Goal: Information Seeking & Learning: Compare options

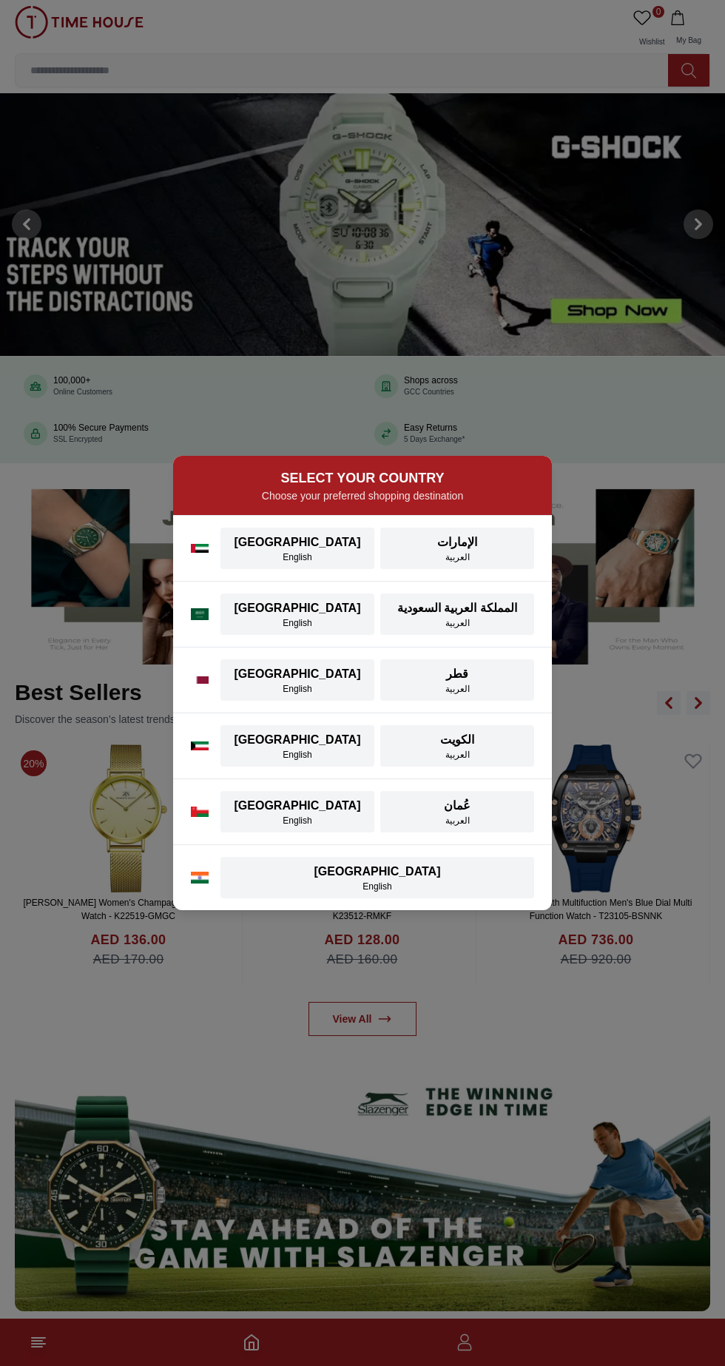
click at [295, 542] on div "[GEOGRAPHIC_DATA]" at bounding box center [297, 542] width 136 height 18
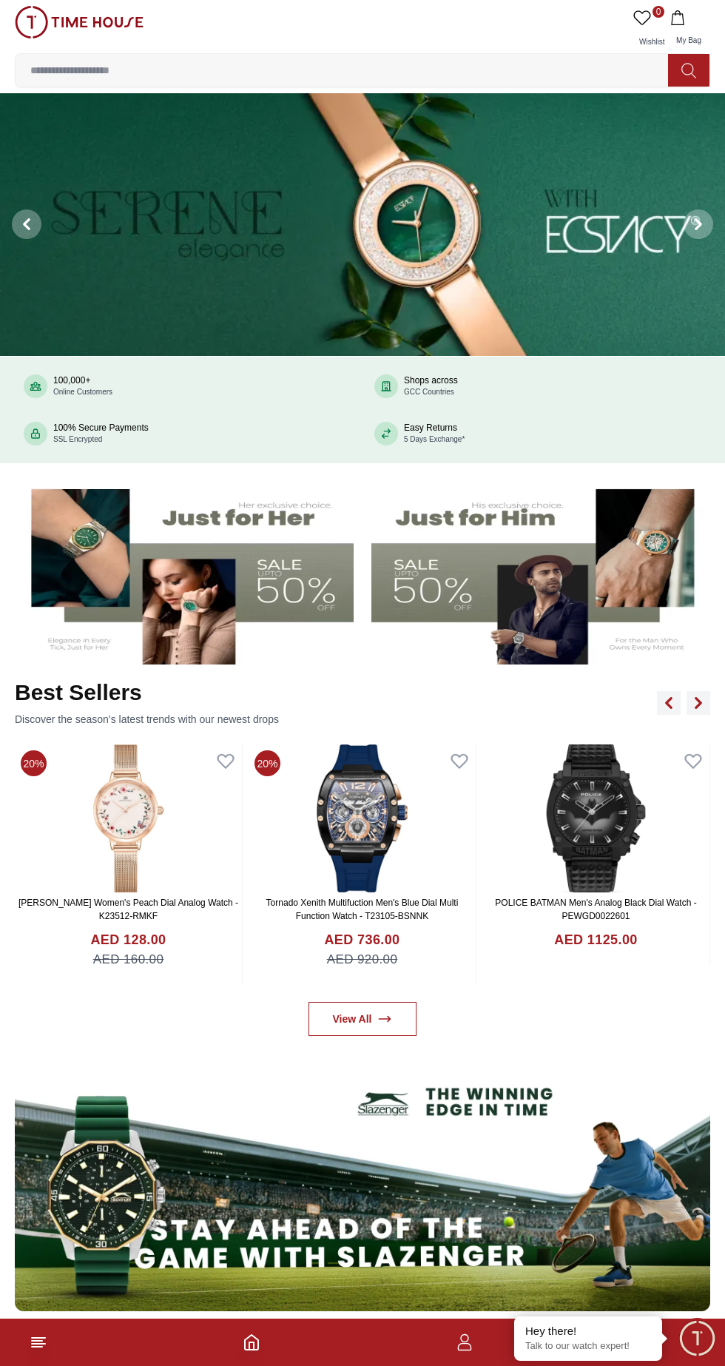
click at [527, 566] on img at bounding box center [539, 571] width 336 height 186
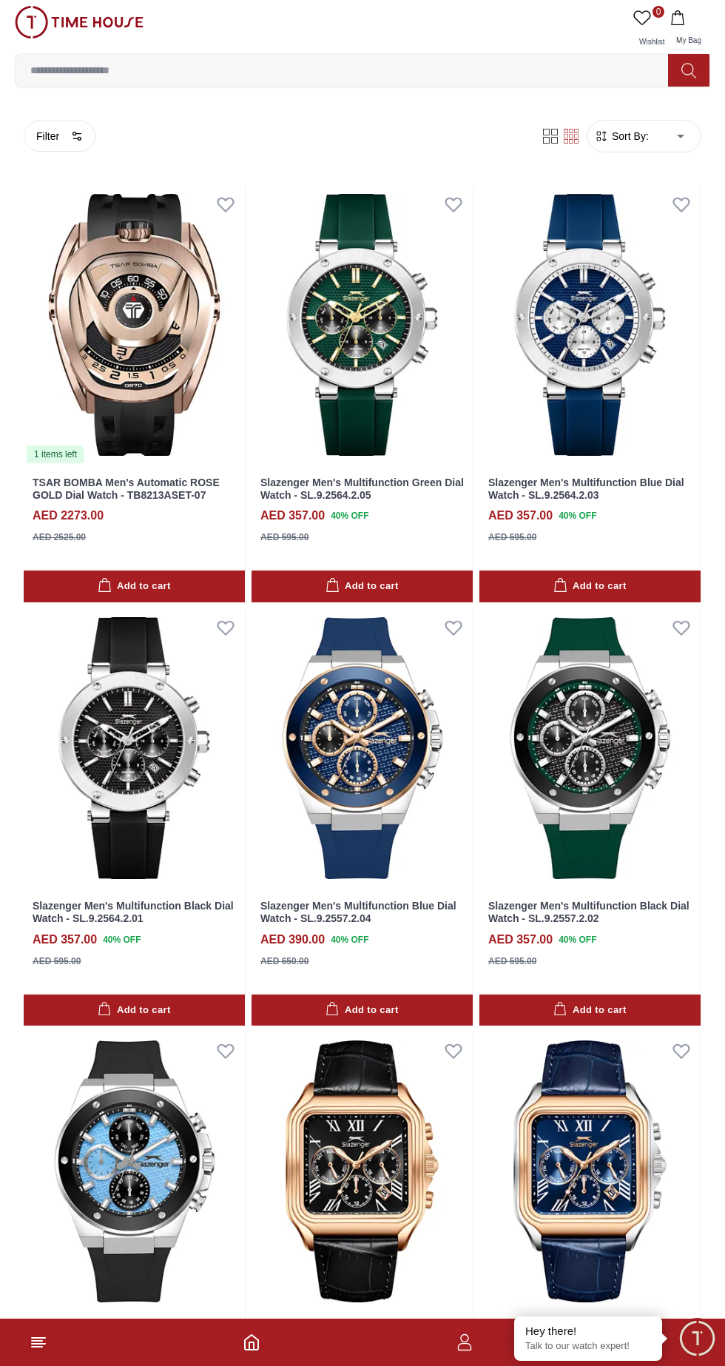
click at [630, 135] on span "Sort By:" at bounding box center [629, 136] width 40 height 15
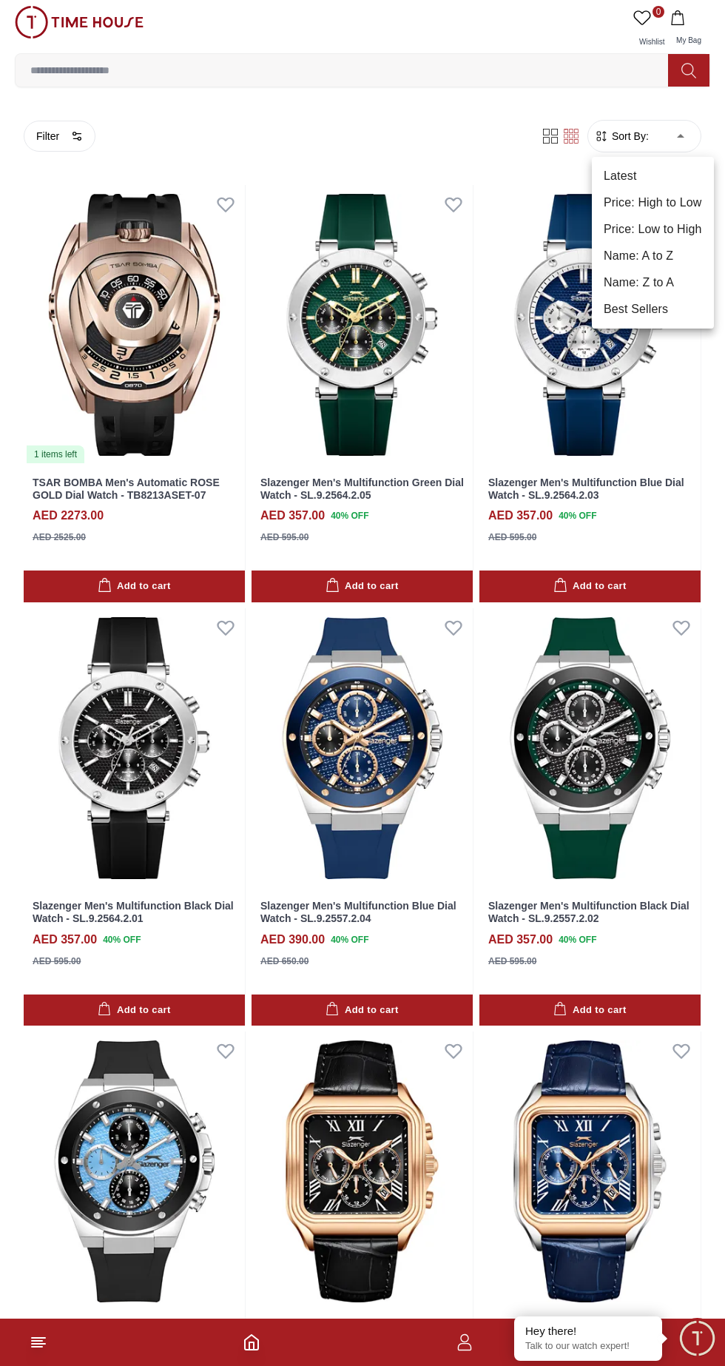
click at [614, 211] on li "Price: High to Low" at bounding box center [653, 202] width 122 height 27
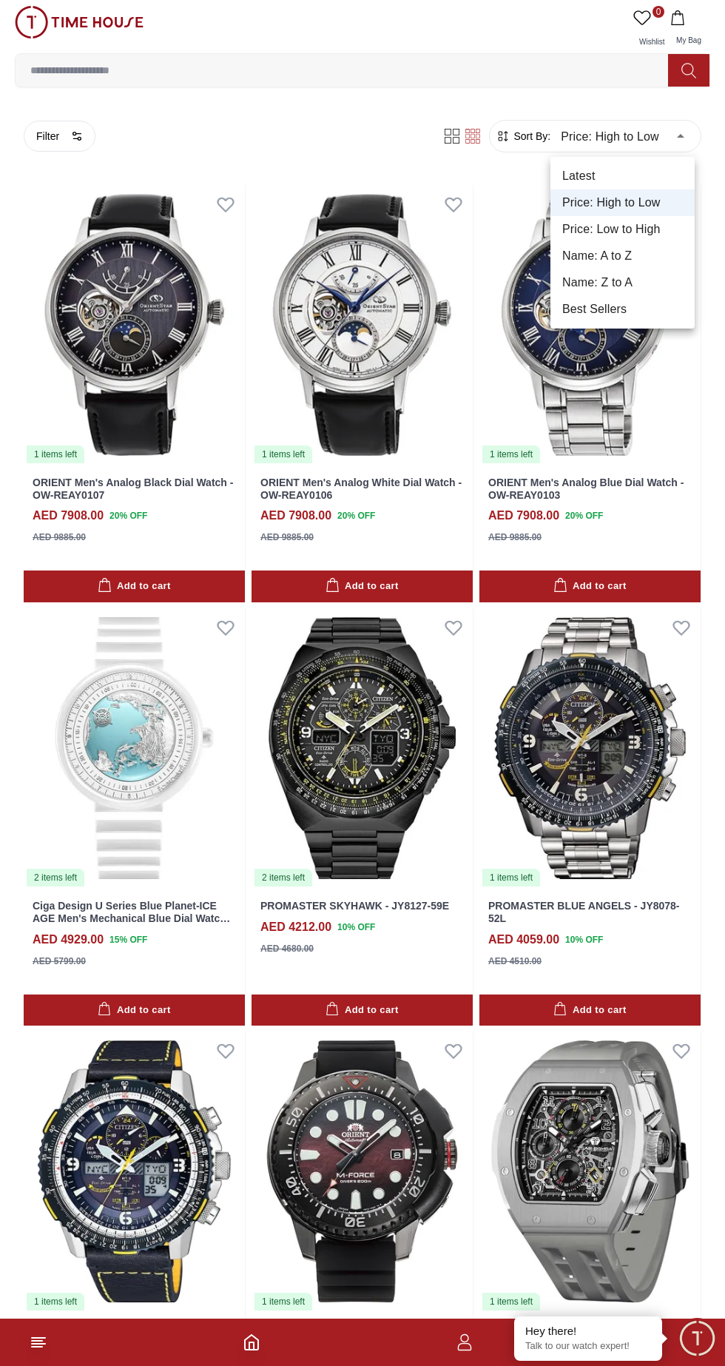
click at [576, 237] on li "Price: Low to High" at bounding box center [622, 229] width 144 height 27
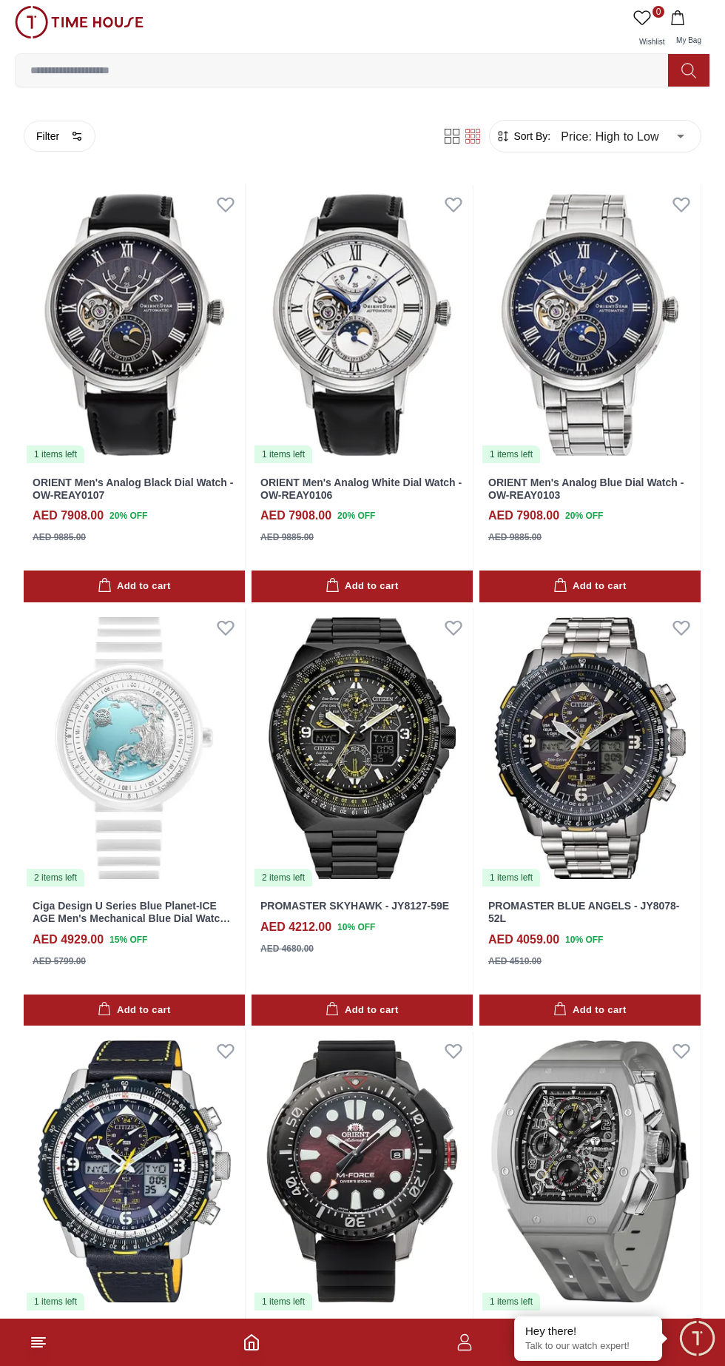
type input "*"
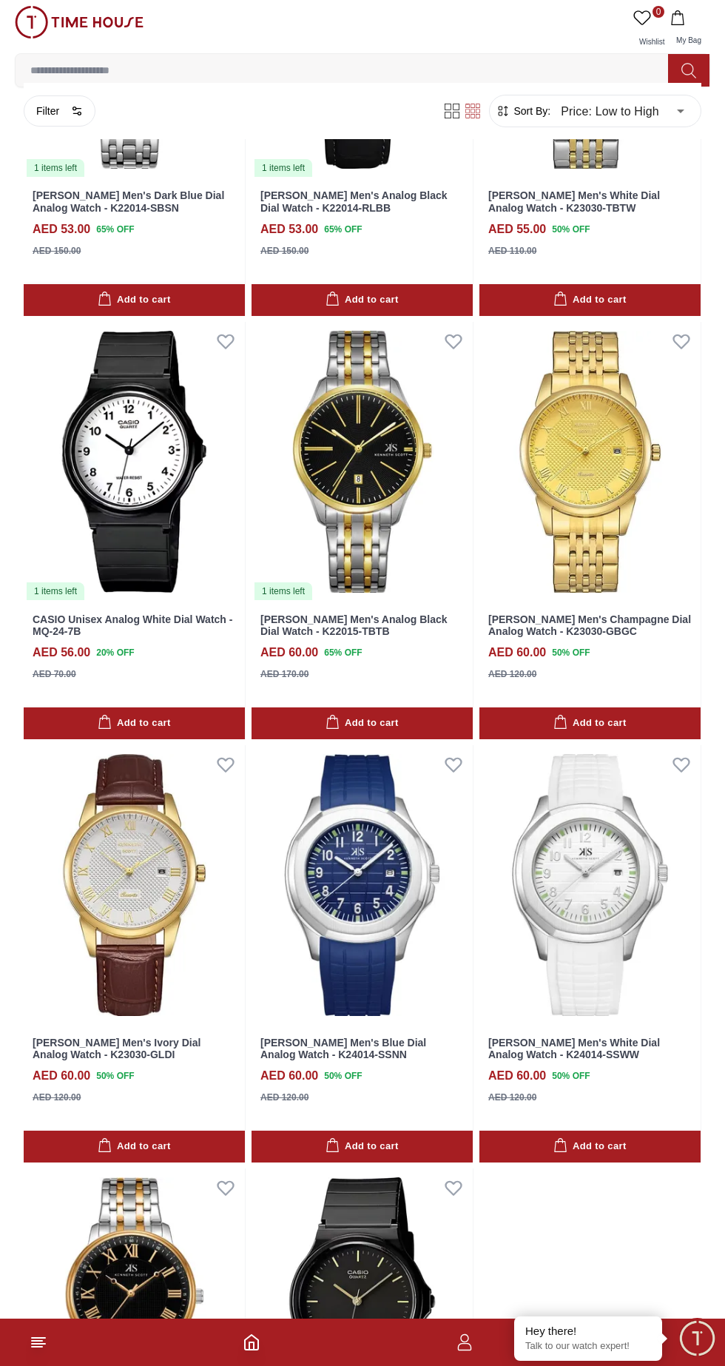
scroll to position [1576, 0]
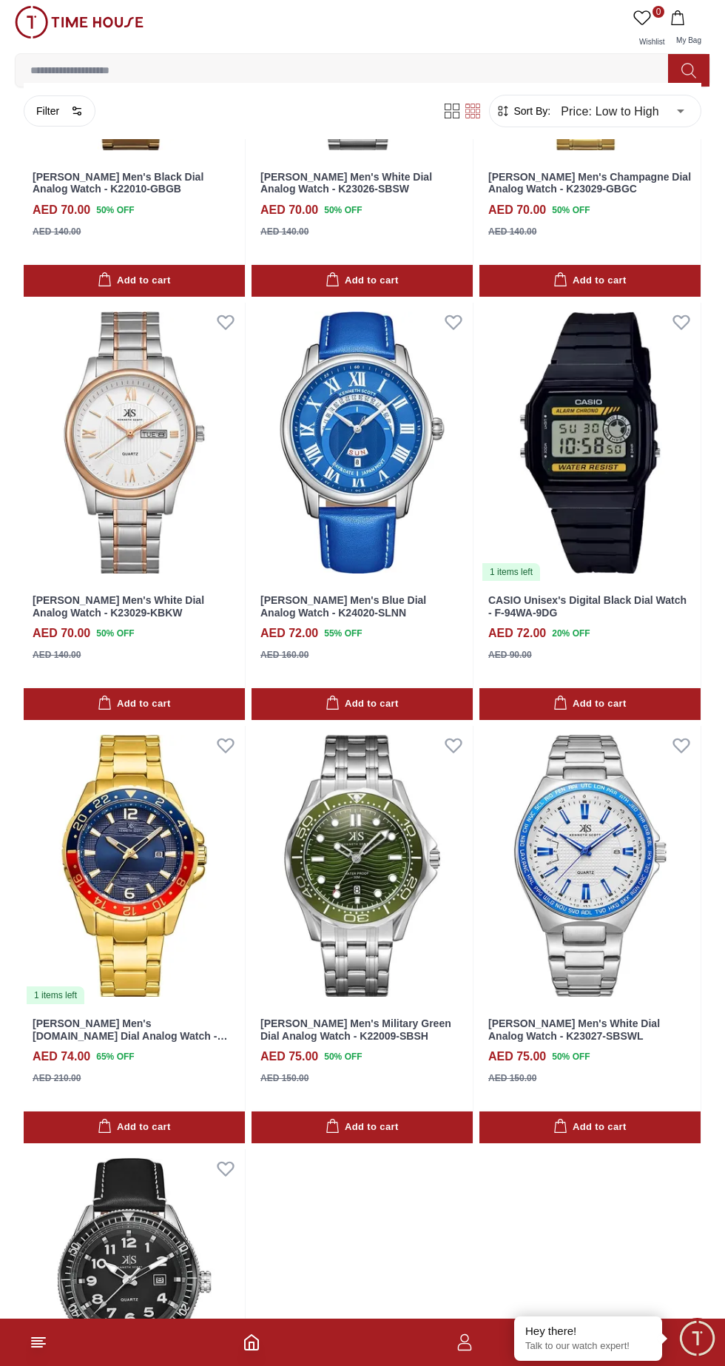
scroll to position [4634, 0]
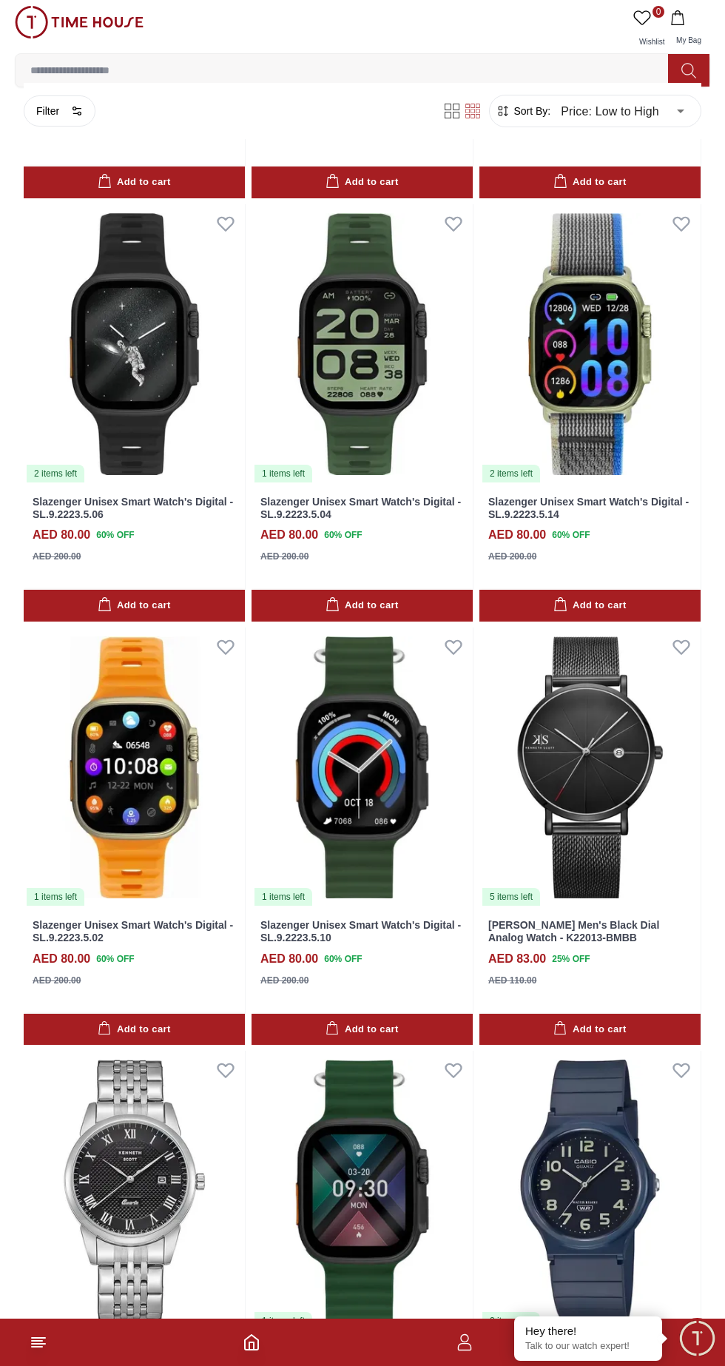
scroll to position [7180, 0]
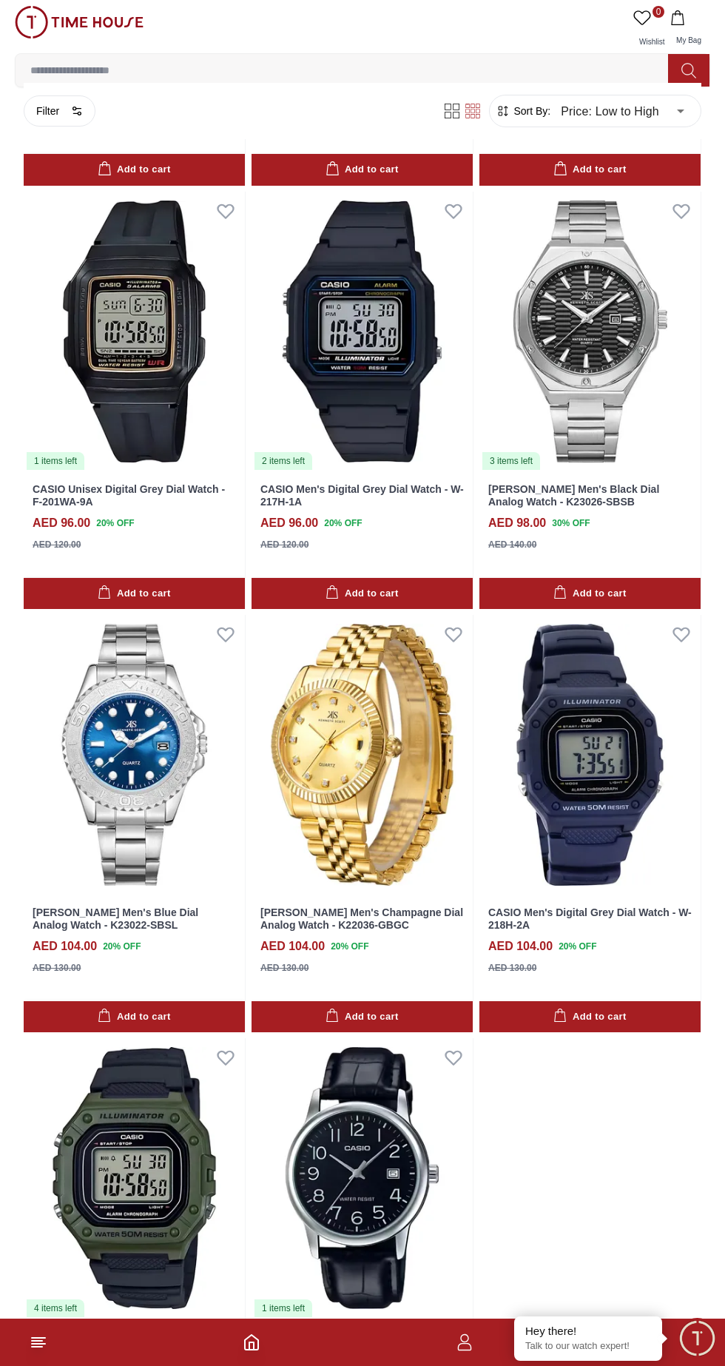
scroll to position [10241, 0]
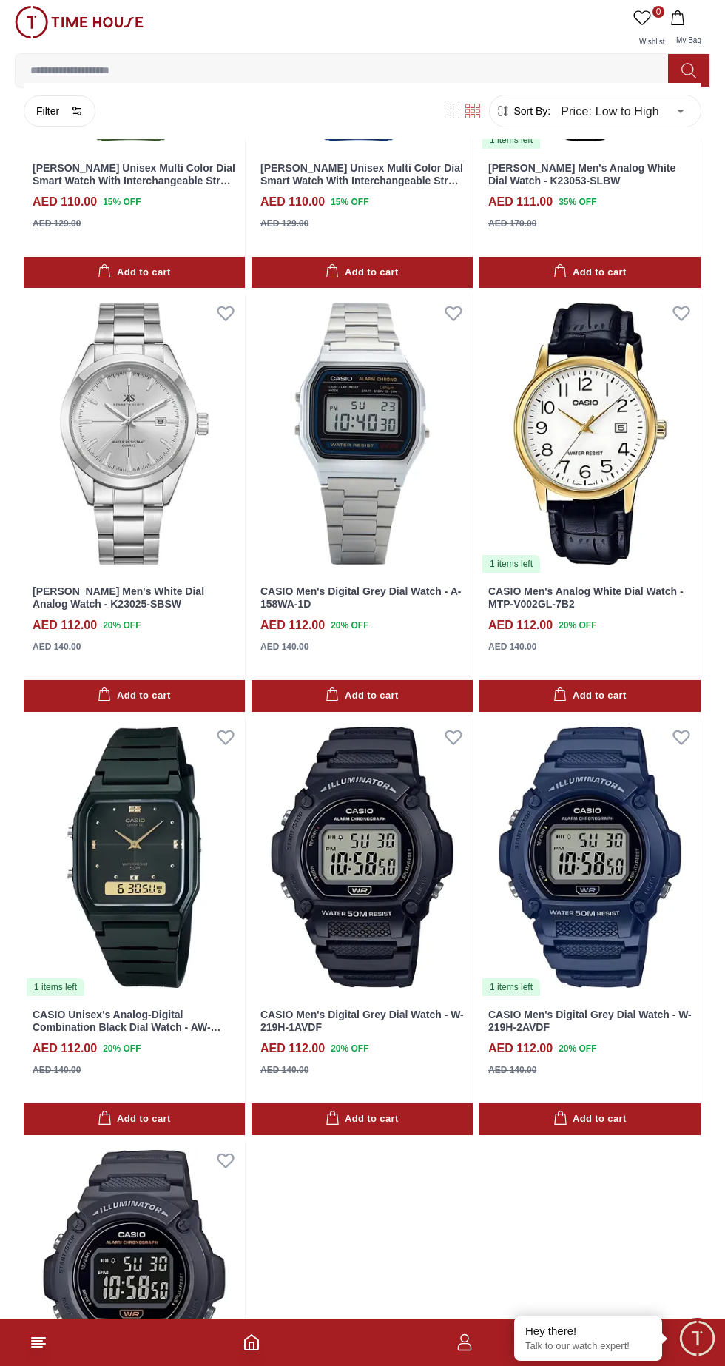
scroll to position [13018, 0]
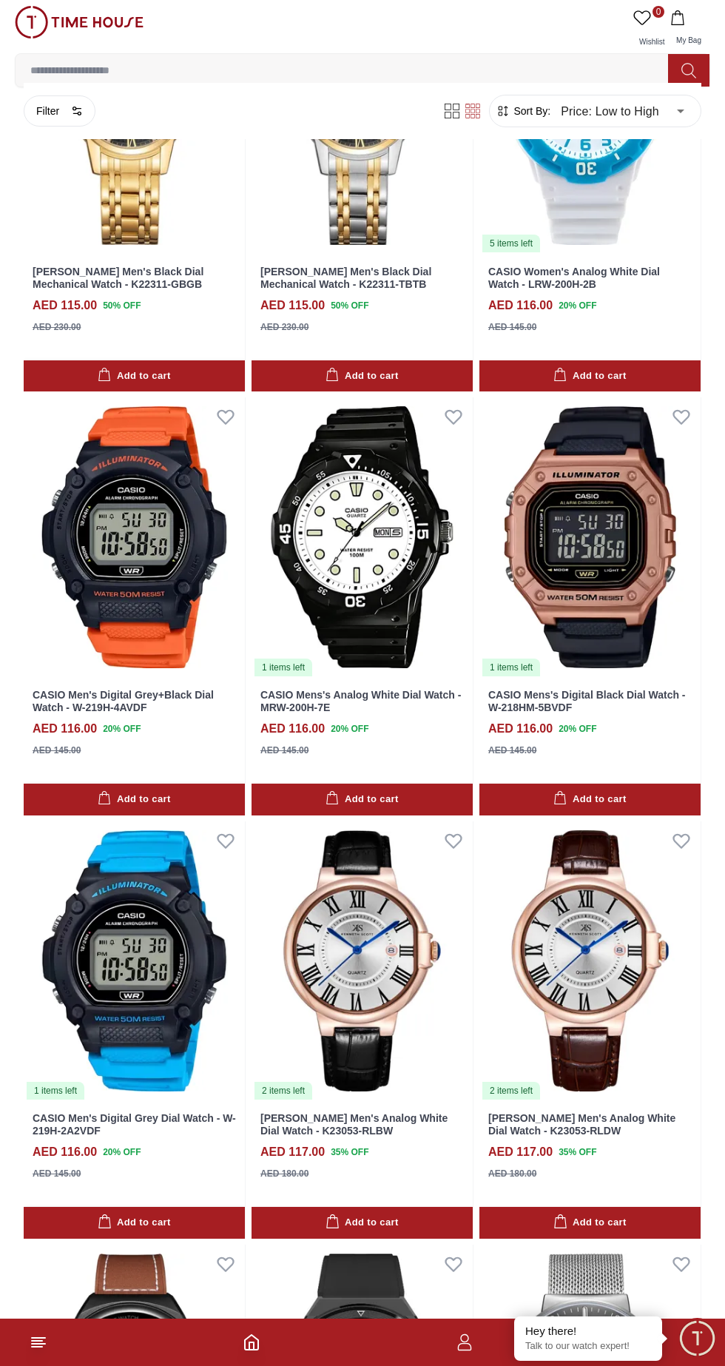
scroll to position [15608, 0]
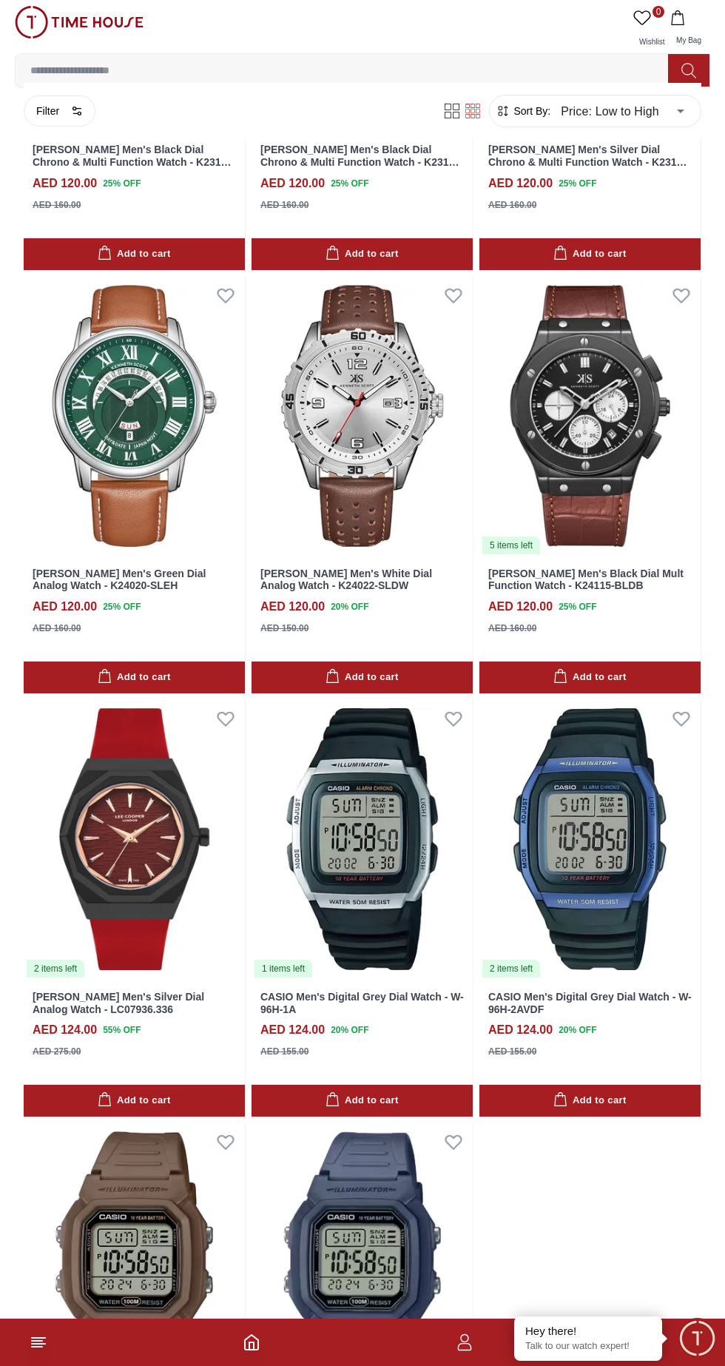
scroll to position [18654, 0]
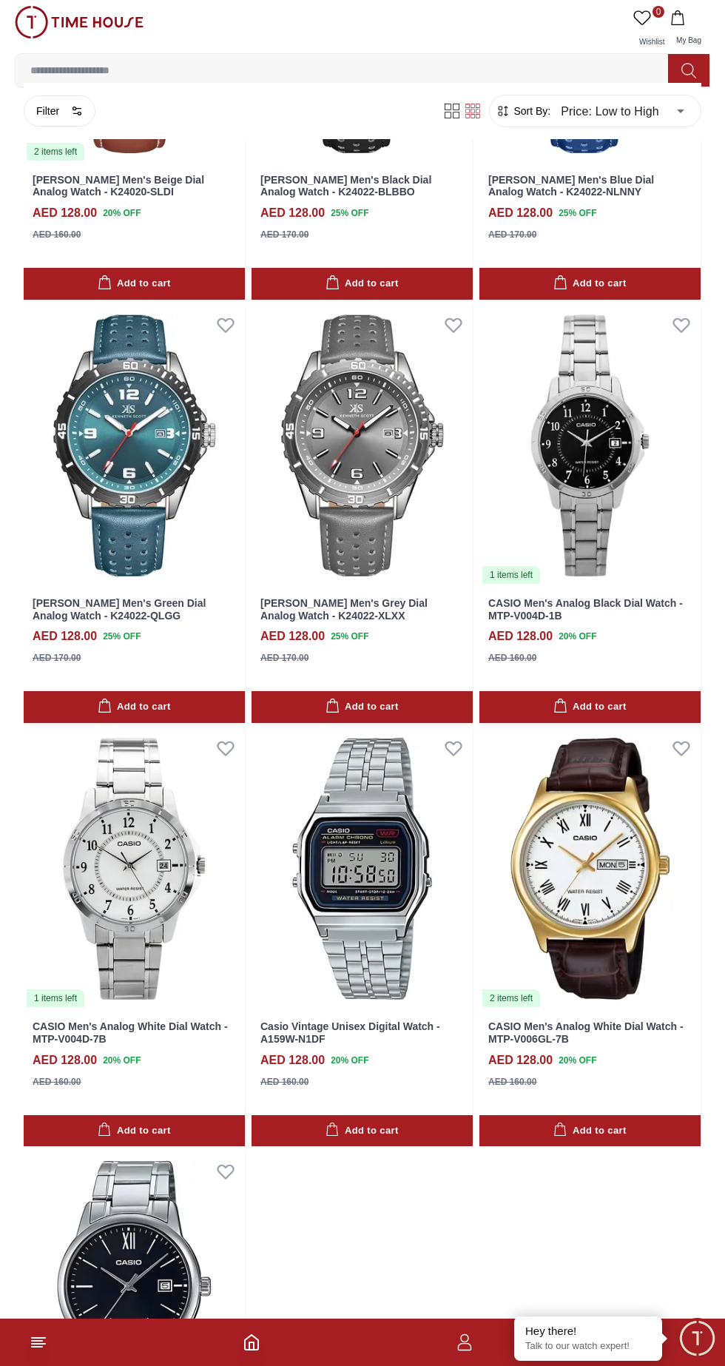
scroll to position [21599, 0]
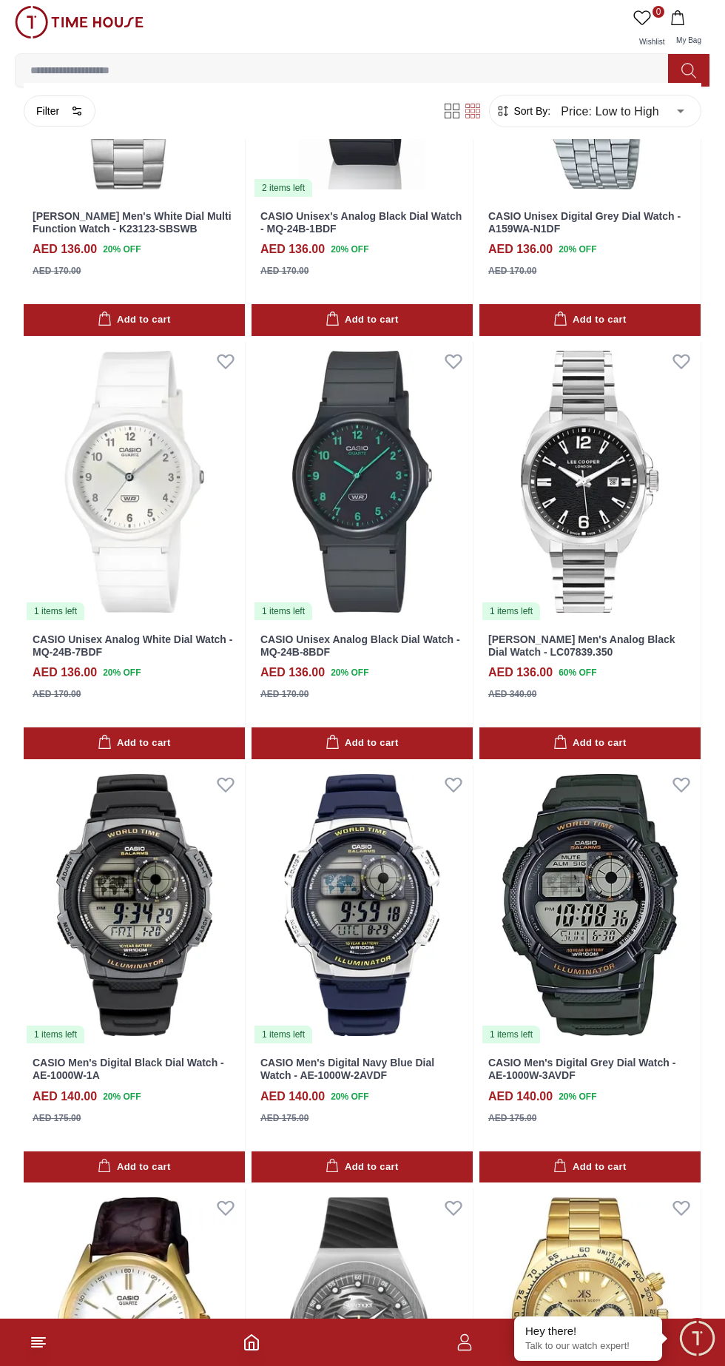
scroll to position [24103, 0]
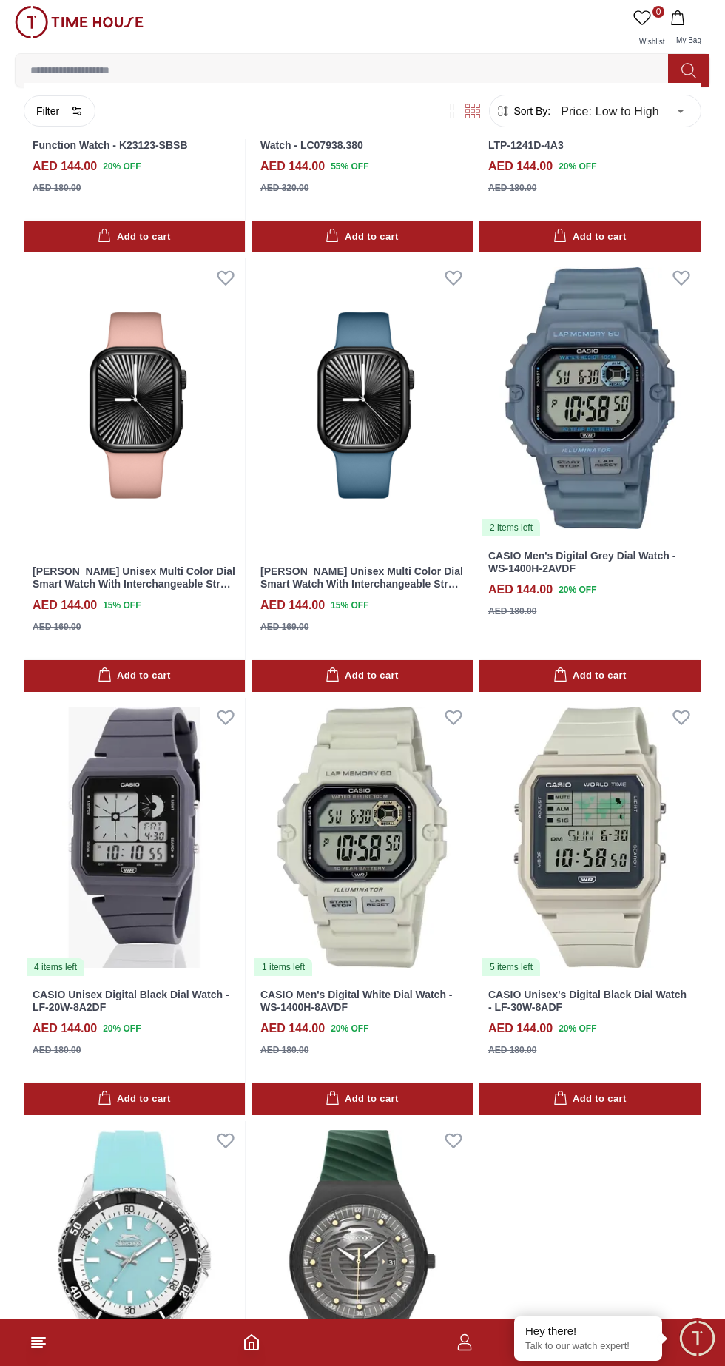
scroll to position [27174, 0]
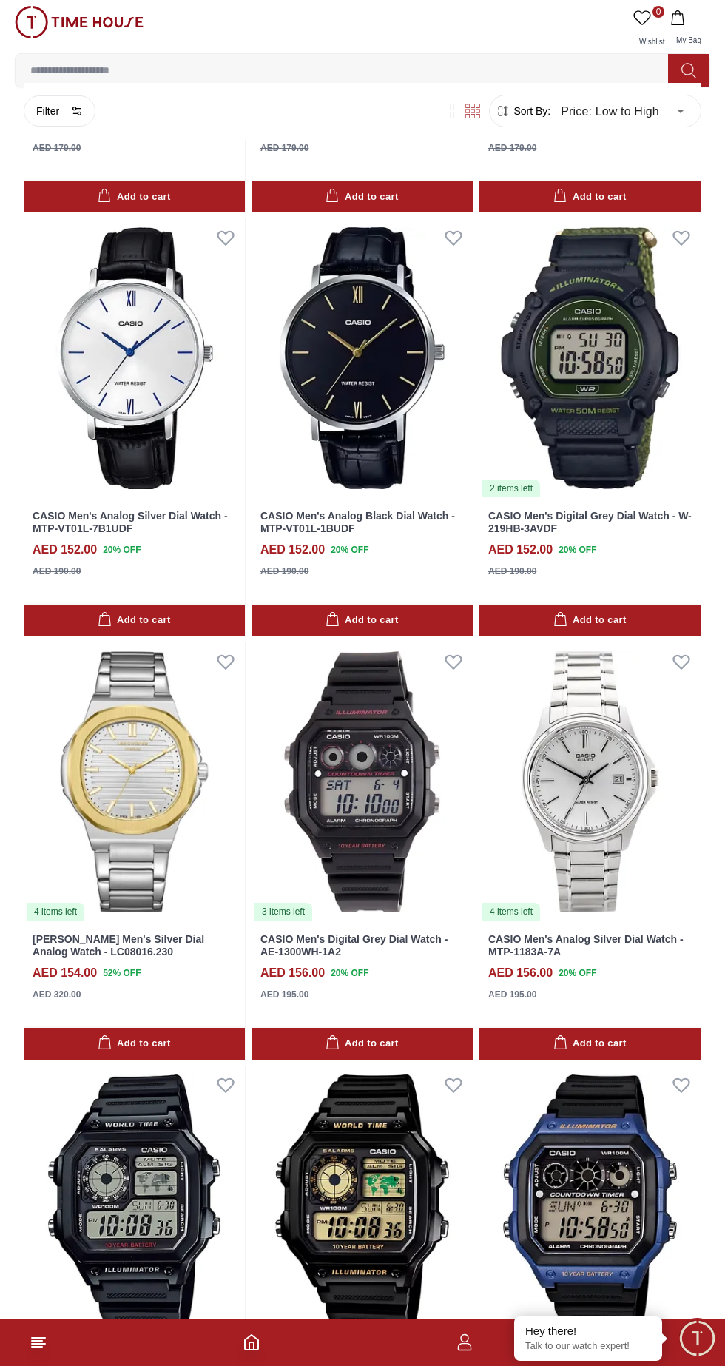
scroll to position [30048, 0]
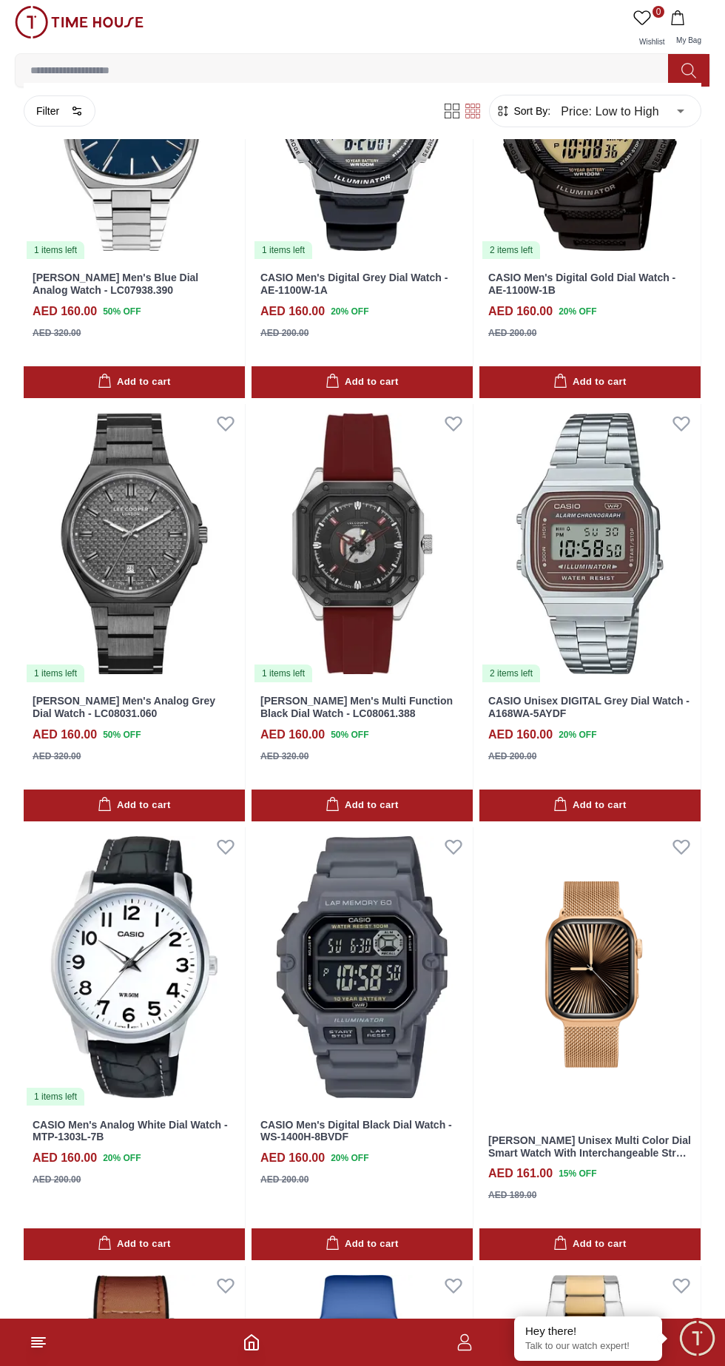
scroll to position [32650, 0]
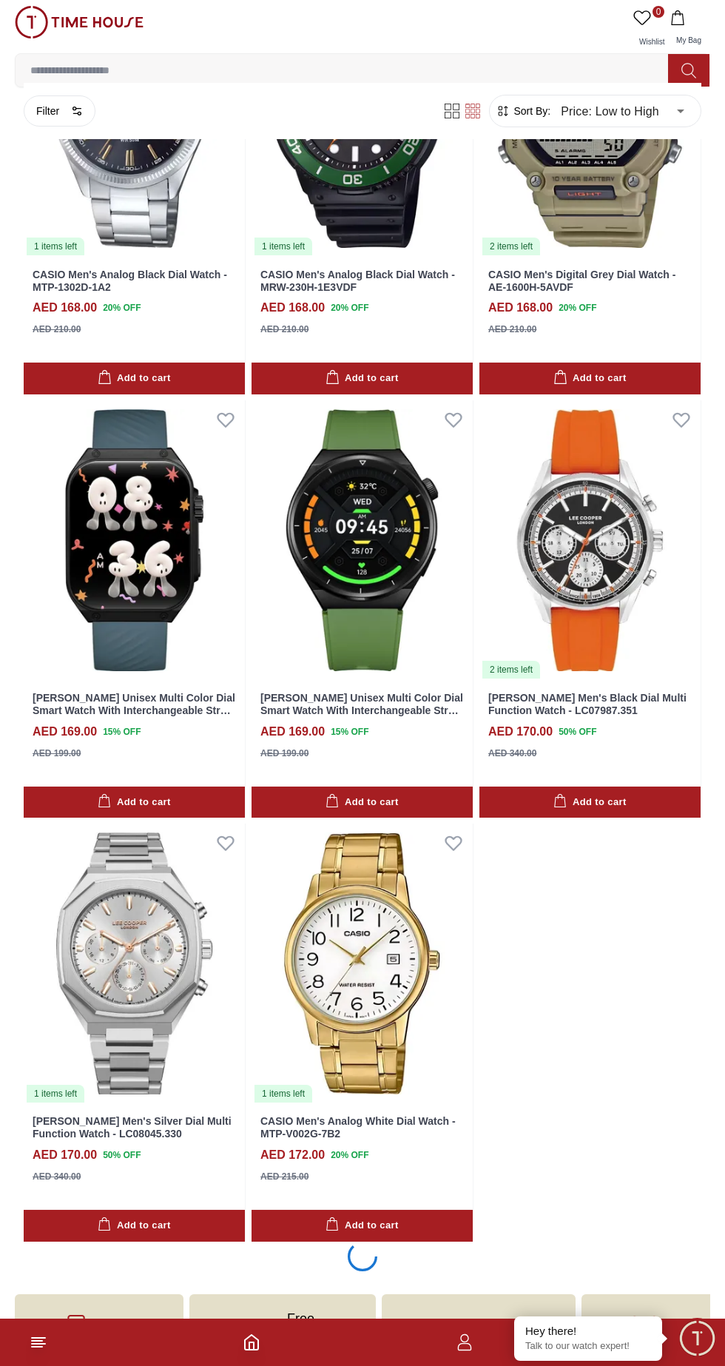
scroll to position [35809, 0]
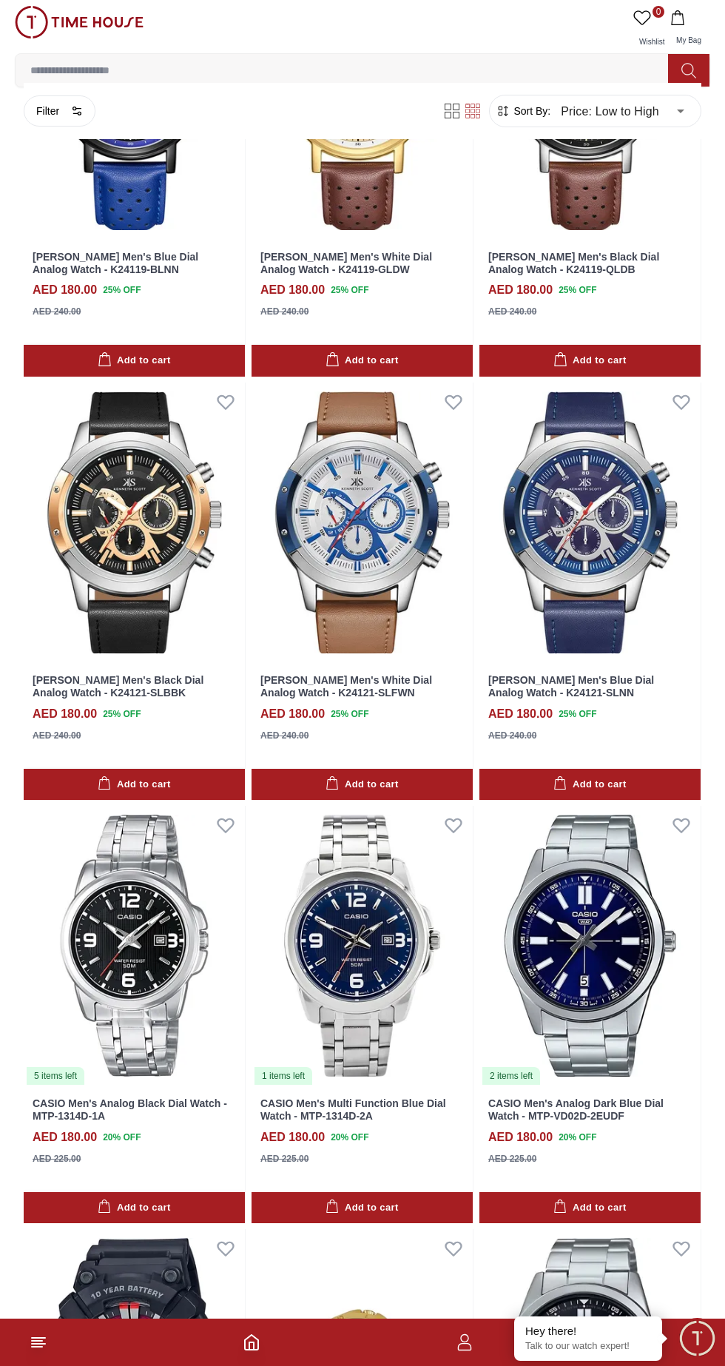
scroll to position [40489, 0]
